Goal: Task Accomplishment & Management: Manage account settings

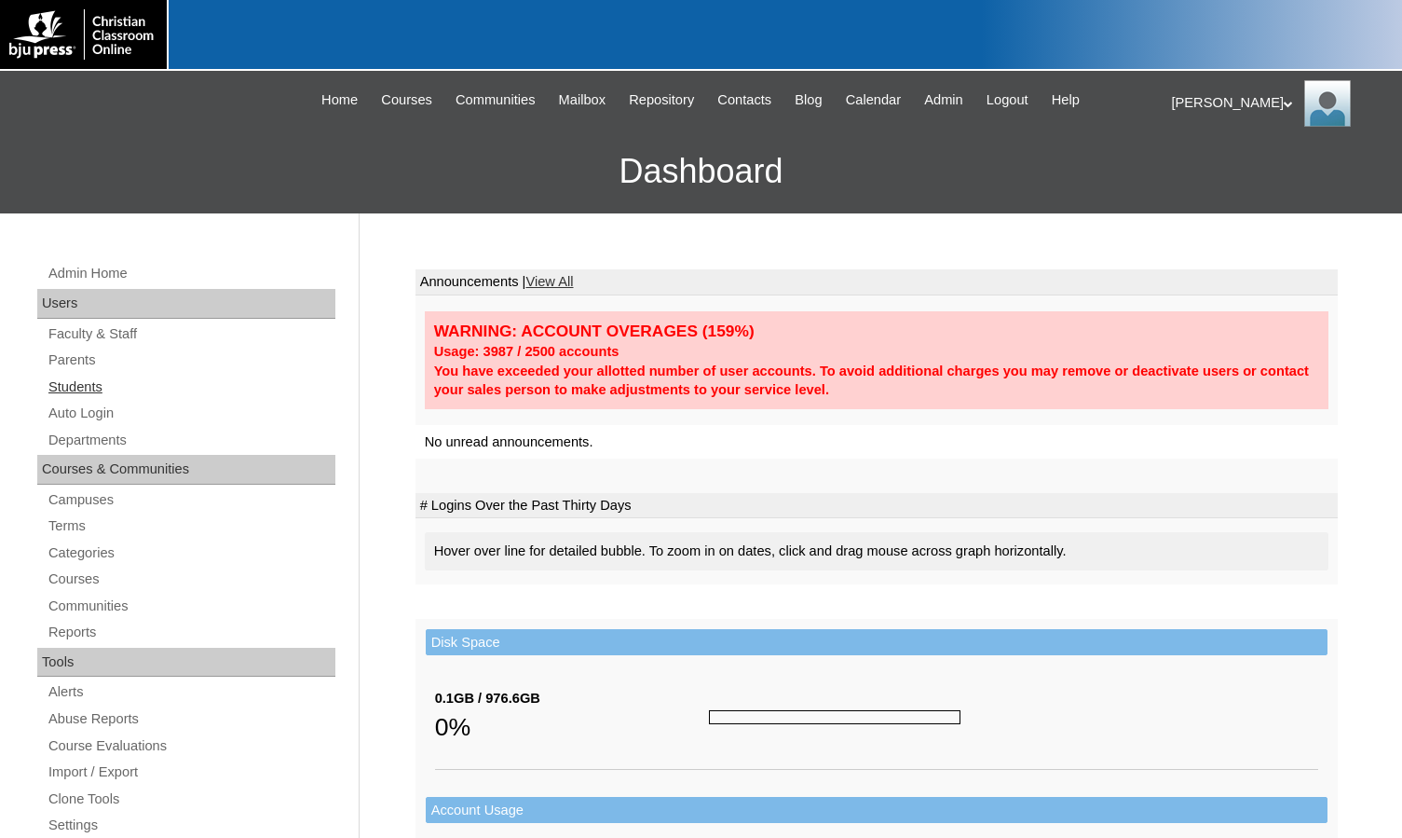
click at [95, 383] on link "Students" at bounding box center [191, 386] width 289 height 23
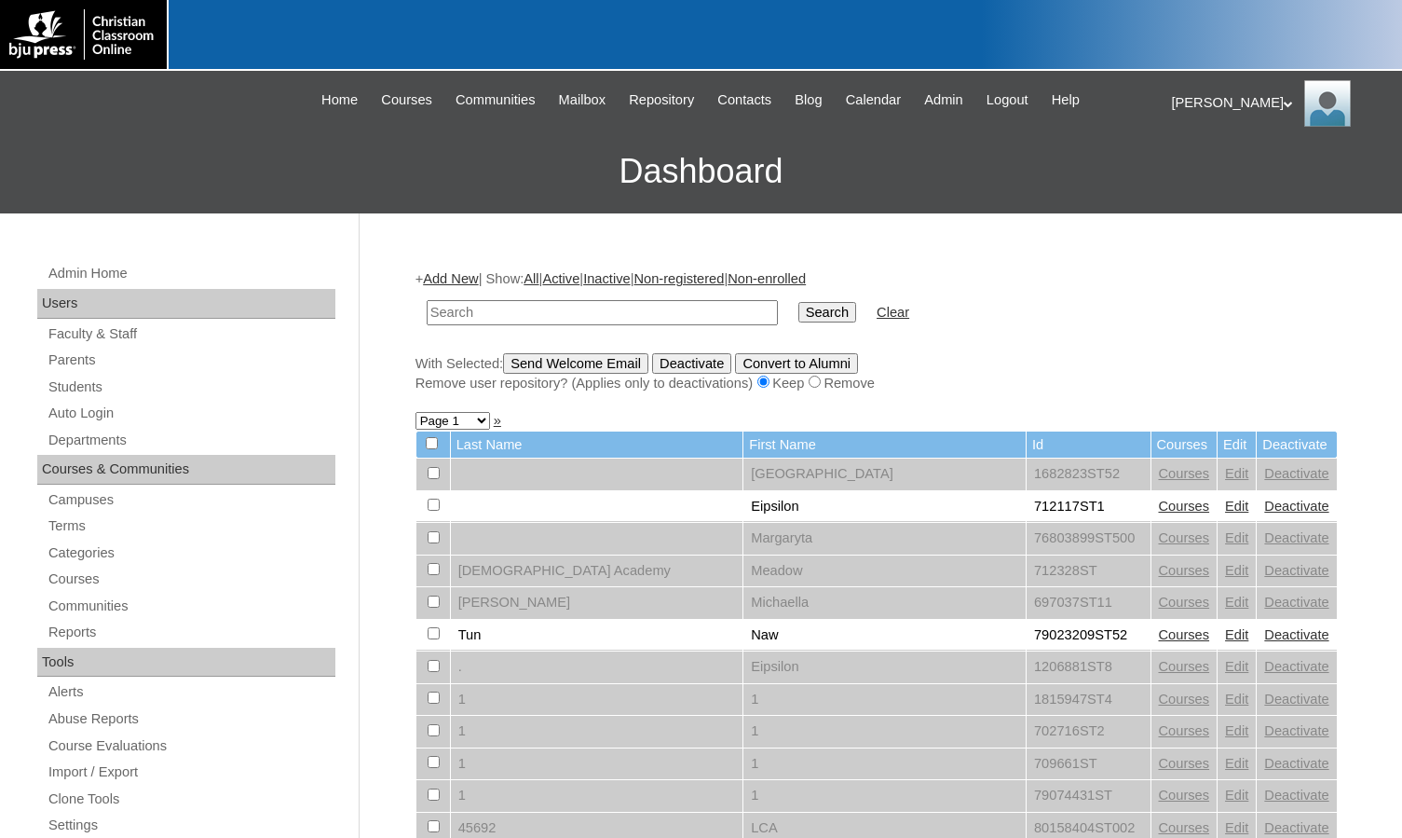
click at [563, 318] on input "text" at bounding box center [602, 312] width 351 height 25
click at [512, 311] on input "text" at bounding box center [602, 312] width 351 height 25
type input "aryn"
click at [798, 302] on input "Search" at bounding box center [827, 312] width 58 height 20
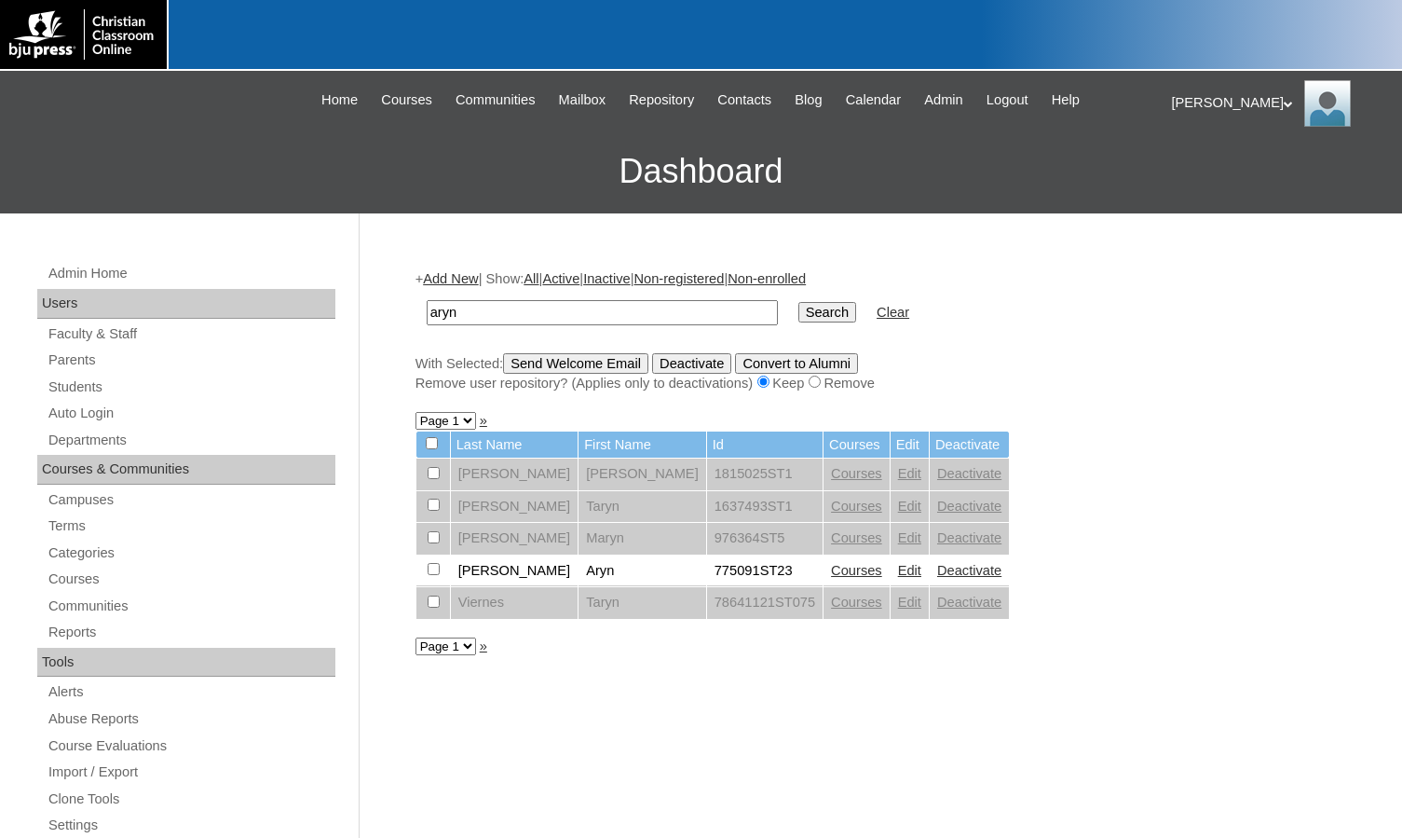
click at [898, 575] on link "Edit" at bounding box center [909, 570] width 23 height 15
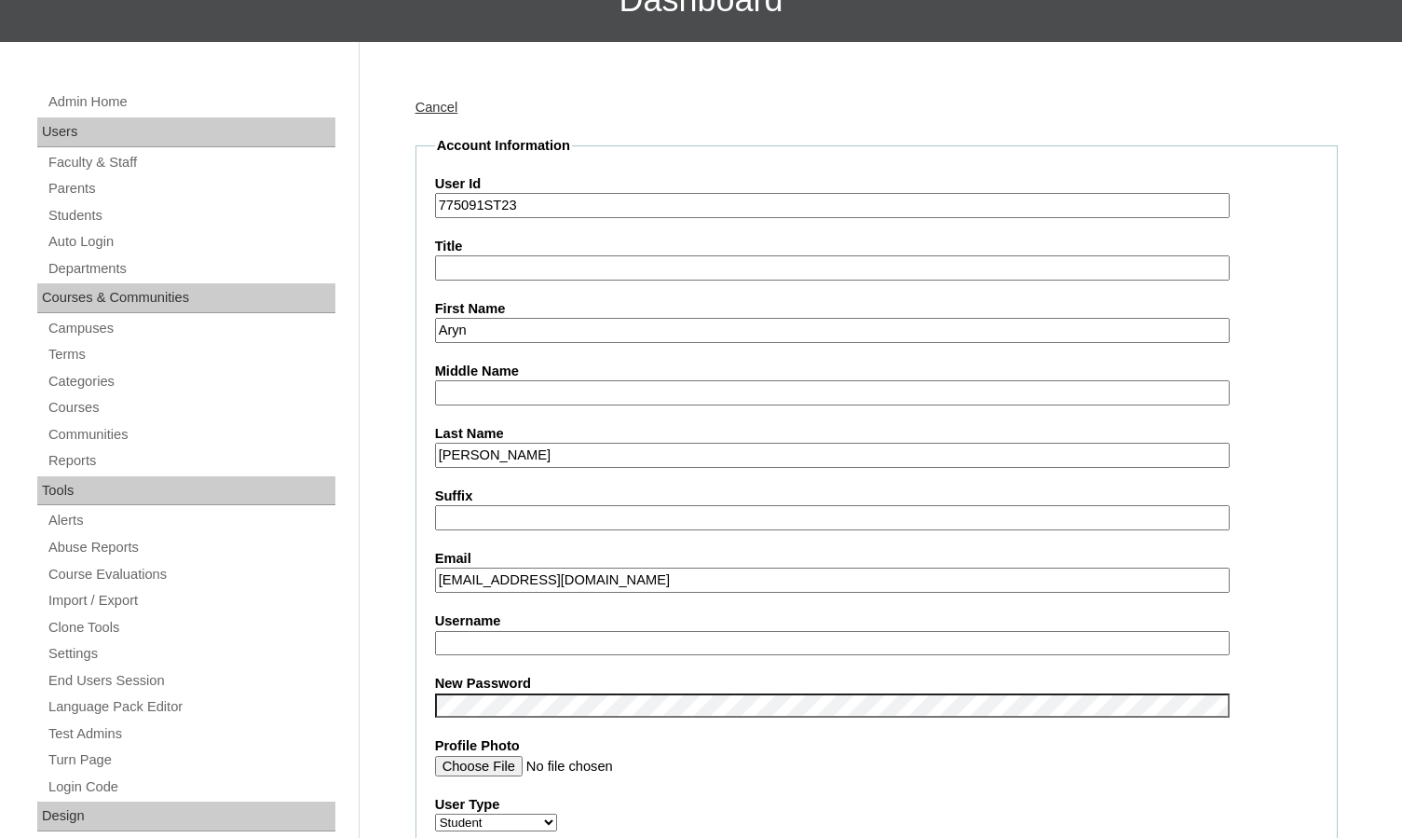
scroll to position [186, 0]
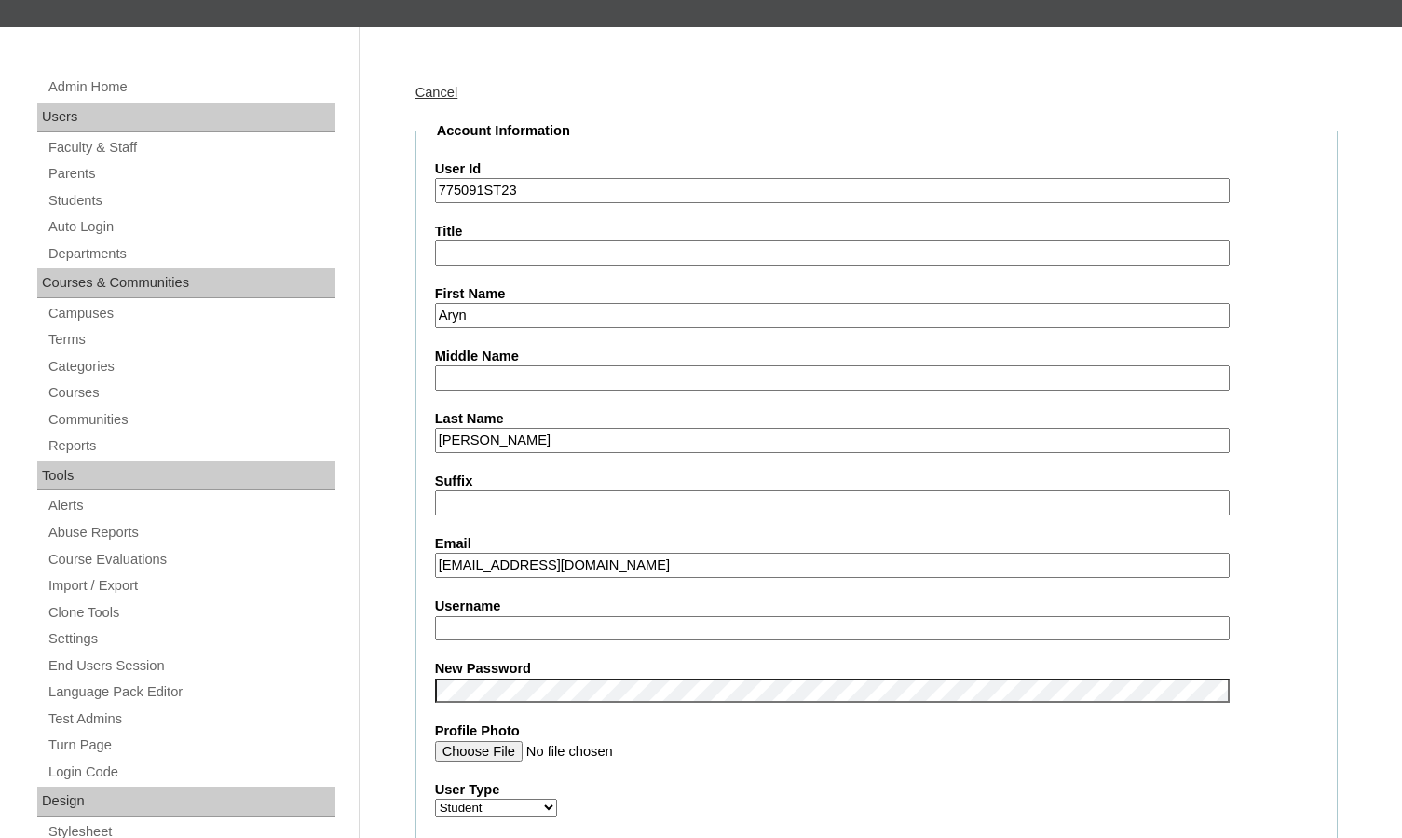
type input "msevilla"
drag, startPoint x: 622, startPoint y: 568, endPoint x: 394, endPoint y: 563, distance: 228.3
paste input "ryno@hcaeaga"
type input "aryno@hcaeagales.org"
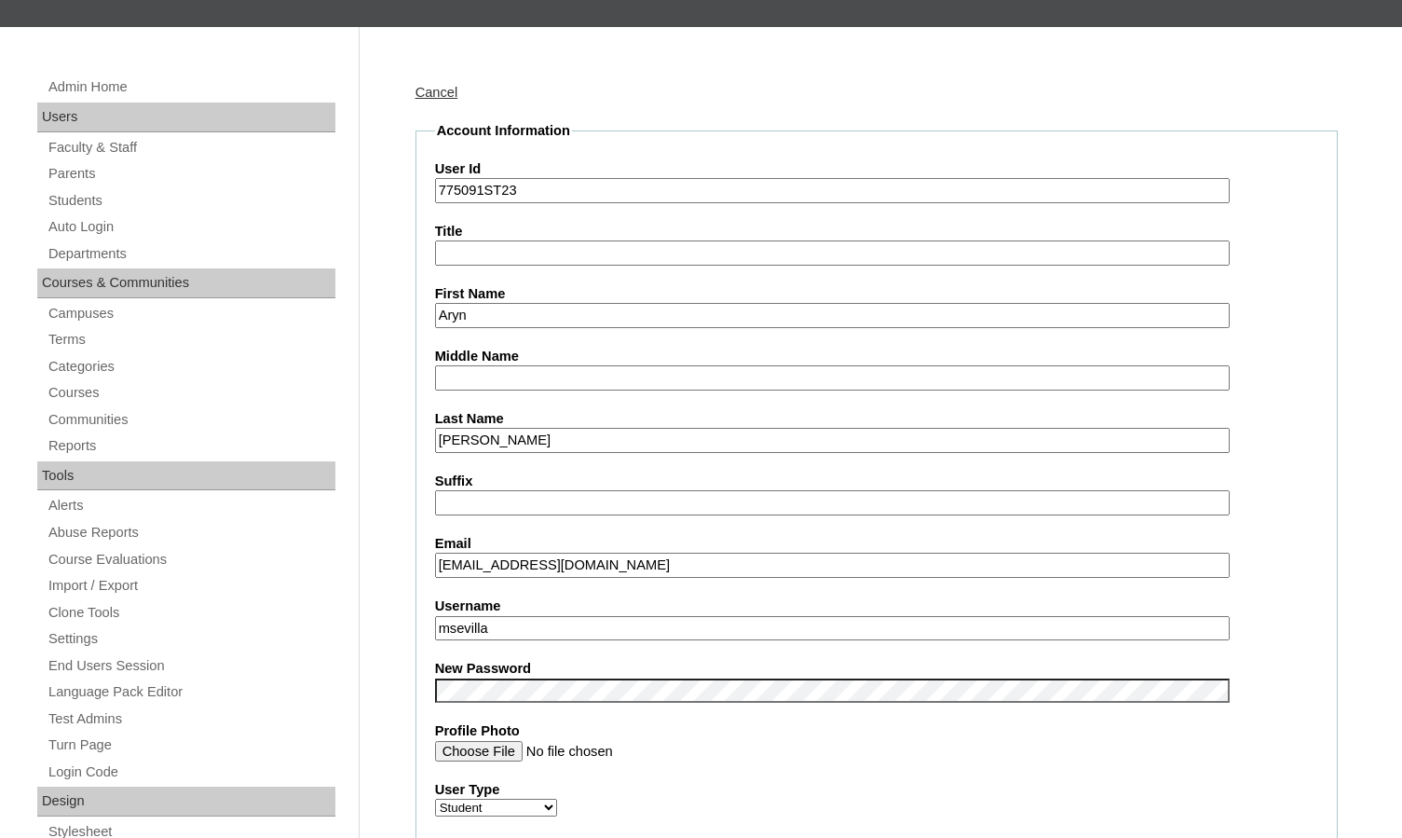
drag, startPoint x: 523, startPoint y: 634, endPoint x: 380, endPoint y: 611, distance: 144.3
drag, startPoint x: 484, startPoint y: 182, endPoint x: 413, endPoint y: 179, distance: 70.9
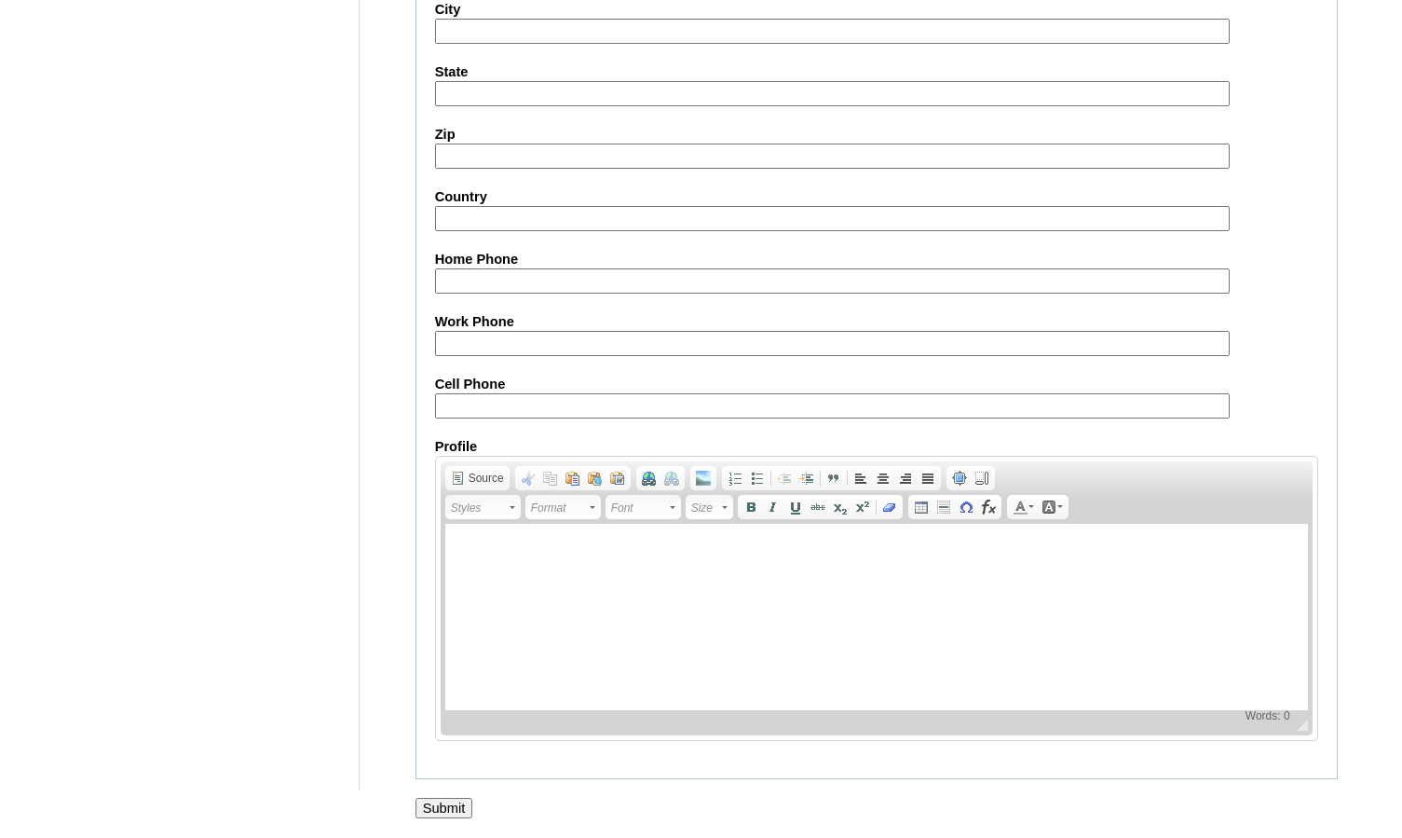
scroll to position [2001, 0]
click at [451, 802] on input "Submit" at bounding box center [445, 808] width 58 height 20
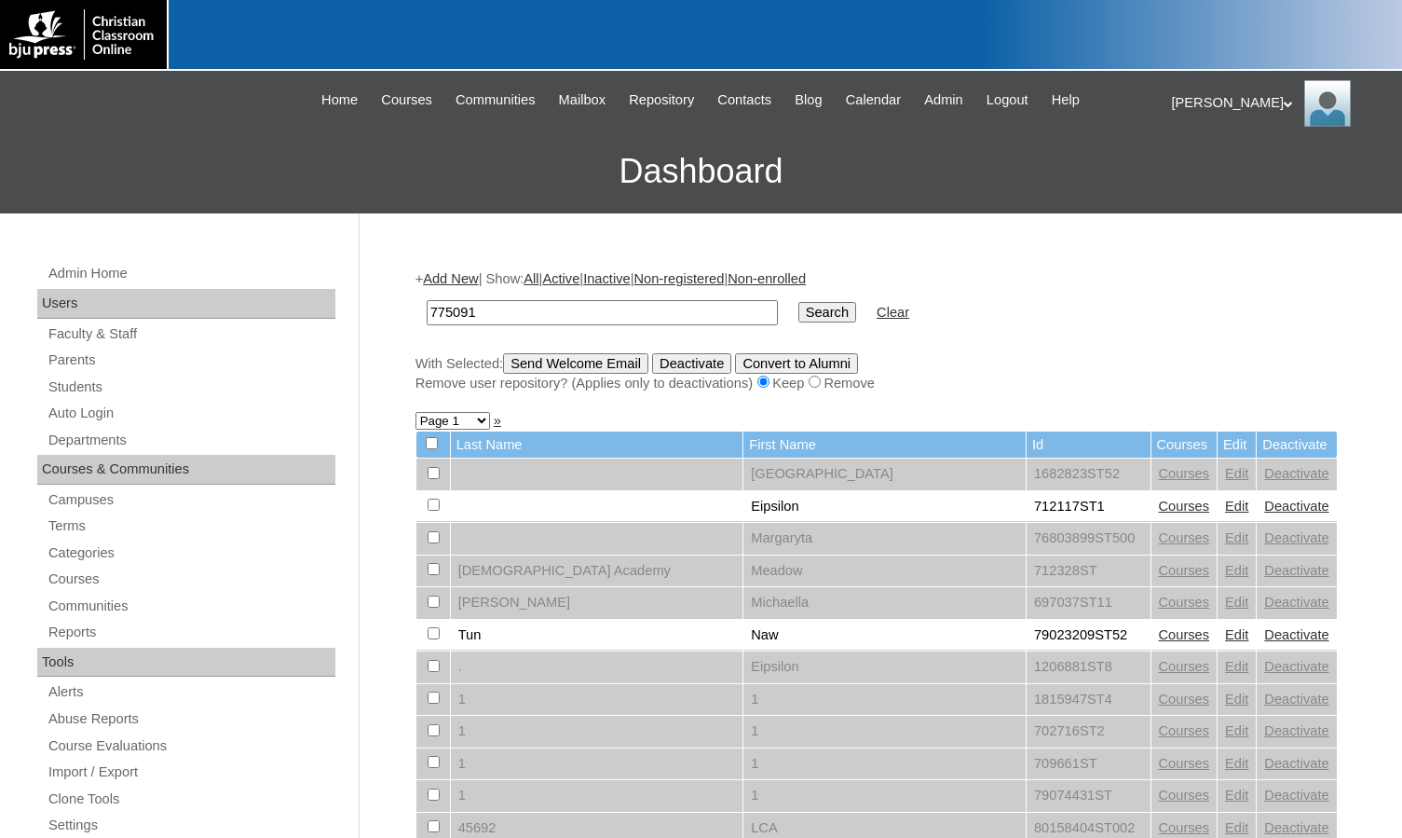
type input "775091"
click at [798, 317] on input "Search" at bounding box center [827, 312] width 58 height 20
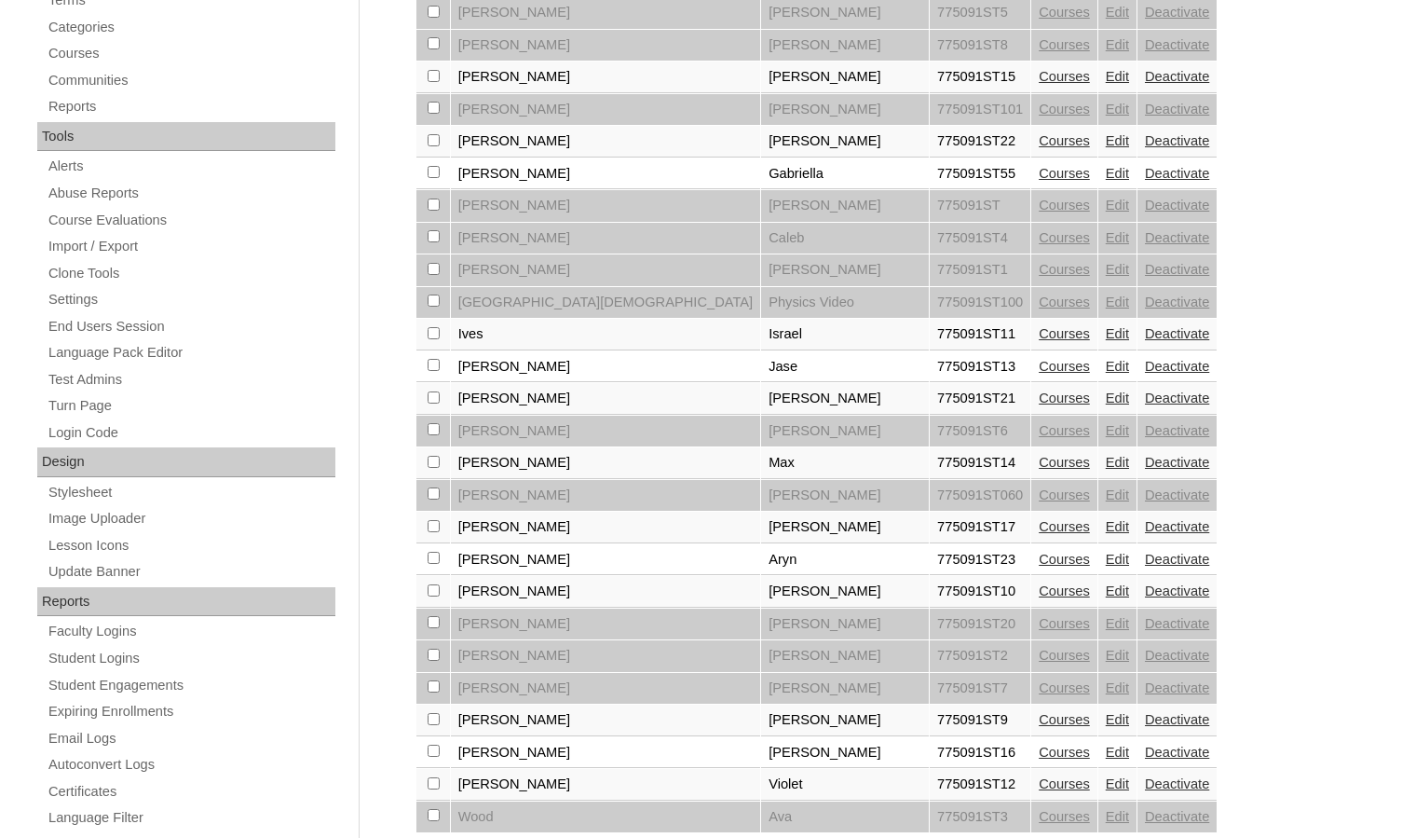
scroll to position [559, 0]
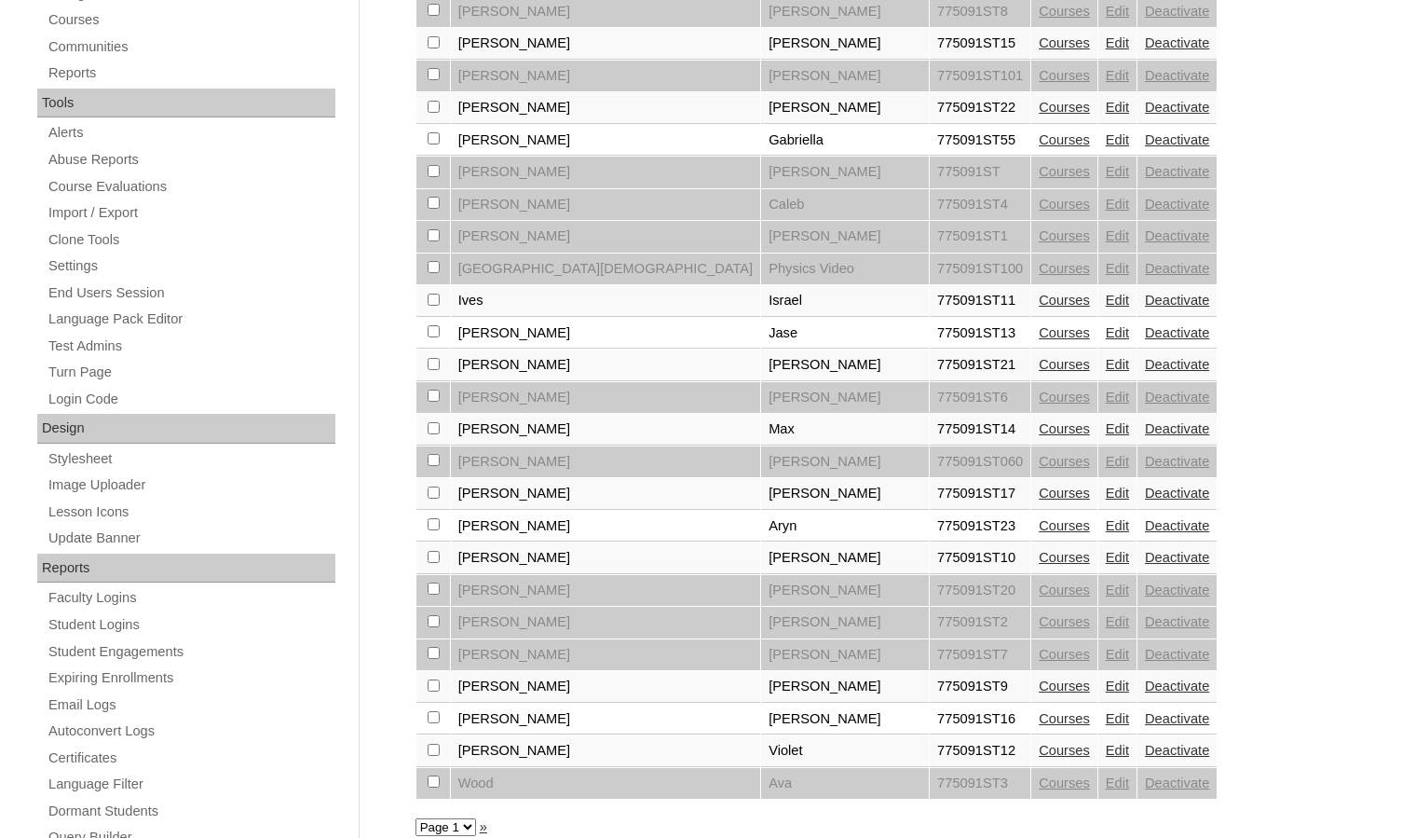
click at [436, 527] on input "checkbox" at bounding box center [434, 524] width 12 height 12
checkbox input "true"
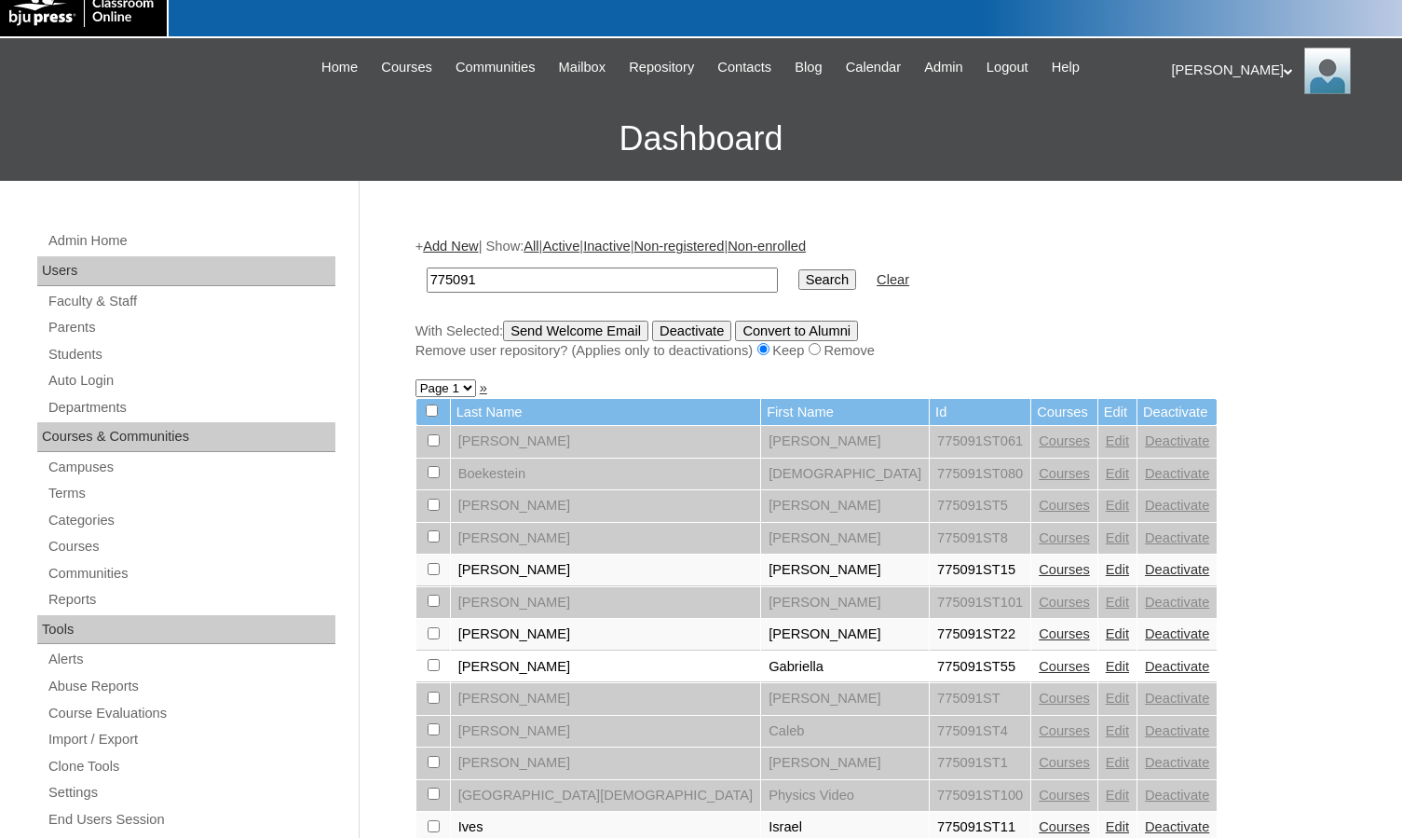
scroll to position [0, 0]
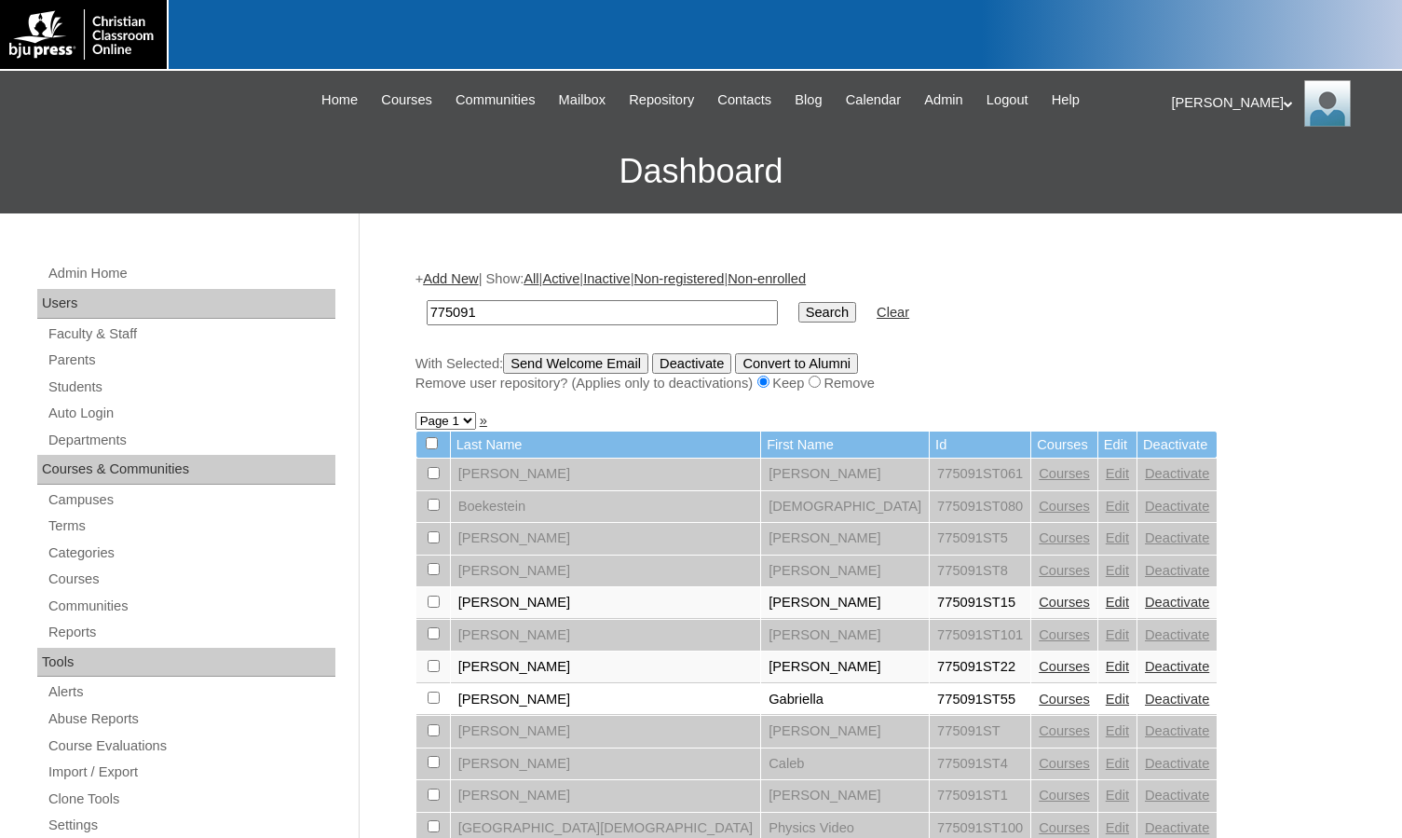
click at [609, 362] on input "Send Welcome Email" at bounding box center [575, 363] width 145 height 20
